Goal: Task Accomplishment & Management: Contribute content

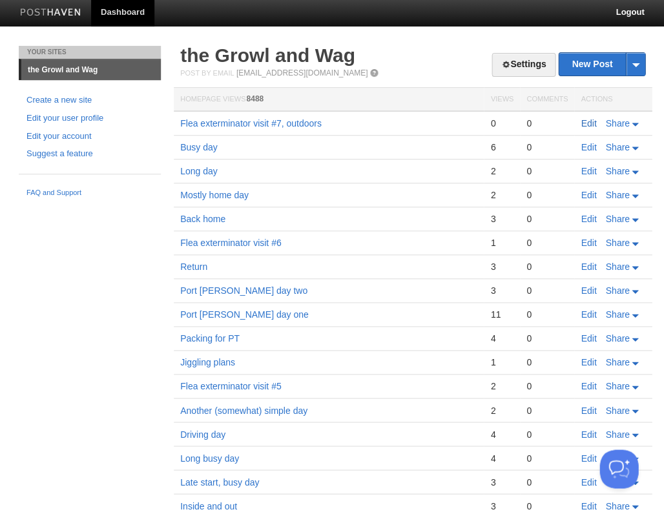
click at [586, 123] on link "Edit" at bounding box center [587, 123] width 15 height 10
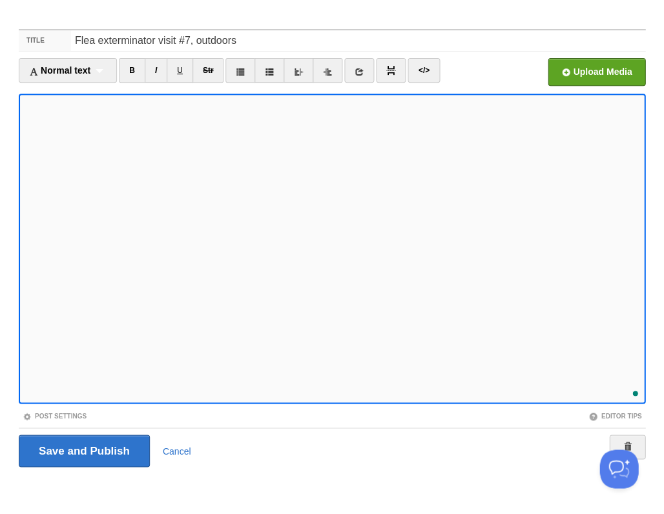
scroll to position [588, 0]
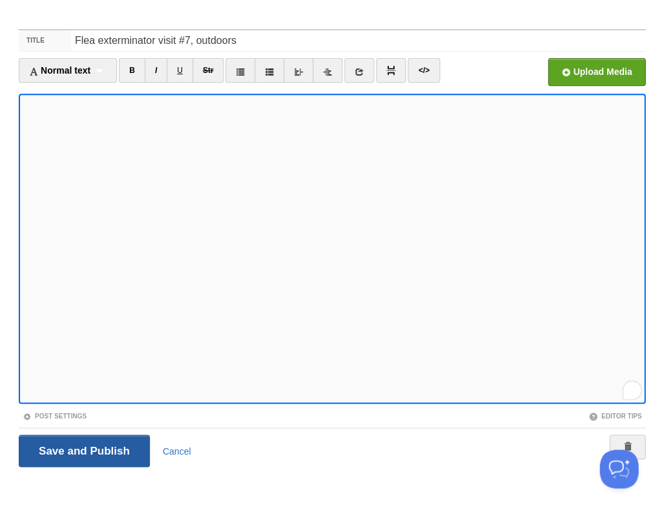
click at [83, 449] on input "Save and Publish" at bounding box center [84, 451] width 131 height 32
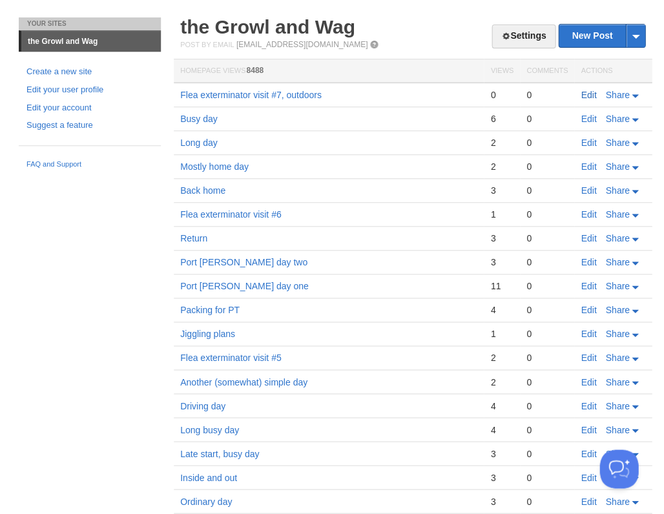
click at [580, 95] on link "Edit" at bounding box center [587, 95] width 15 height 10
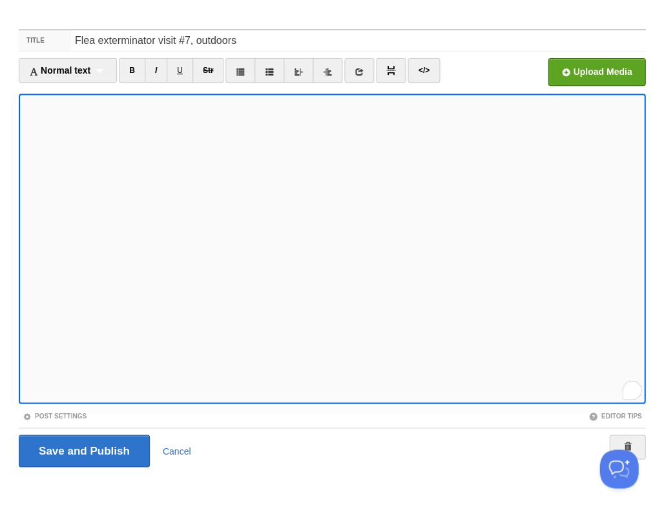
scroll to position [601, 0]
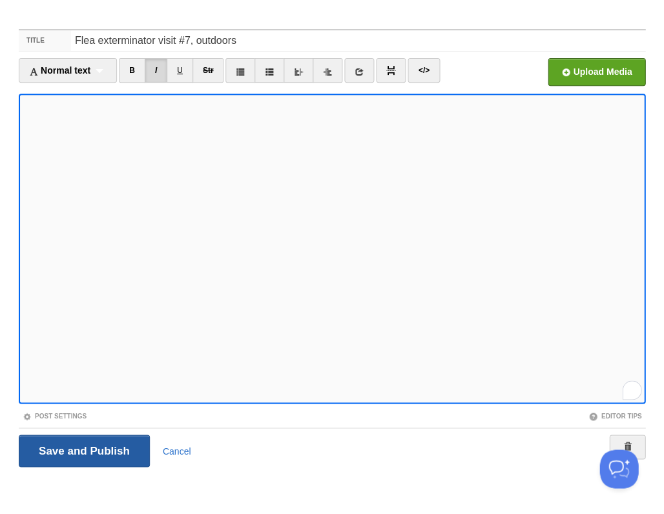
click at [83, 449] on input "Save and Publish" at bounding box center [84, 451] width 131 height 32
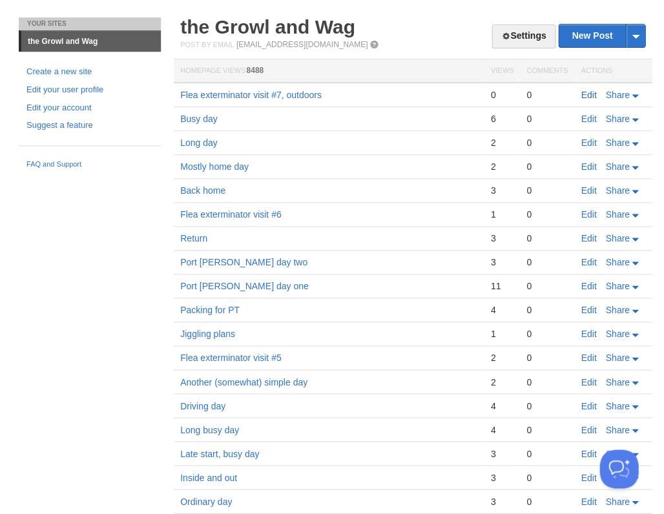
click at [581, 90] on link "Edit" at bounding box center [587, 95] width 15 height 10
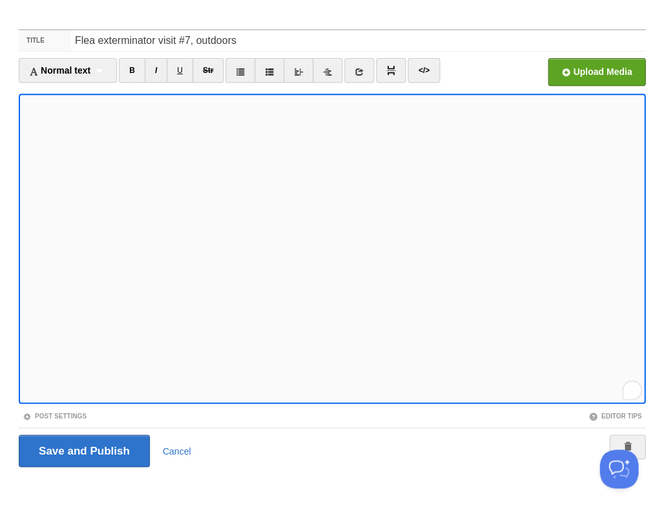
scroll to position [601, 0]
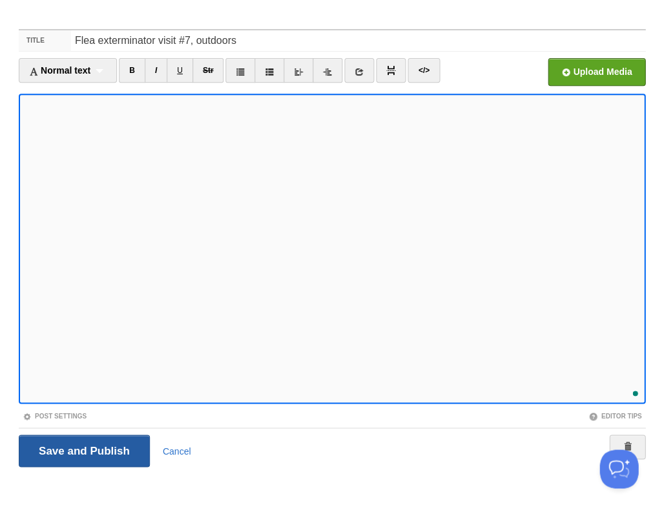
click at [83, 449] on input "Save and Publish" at bounding box center [84, 451] width 131 height 32
